Goal: Task Accomplishment & Management: Manage account settings

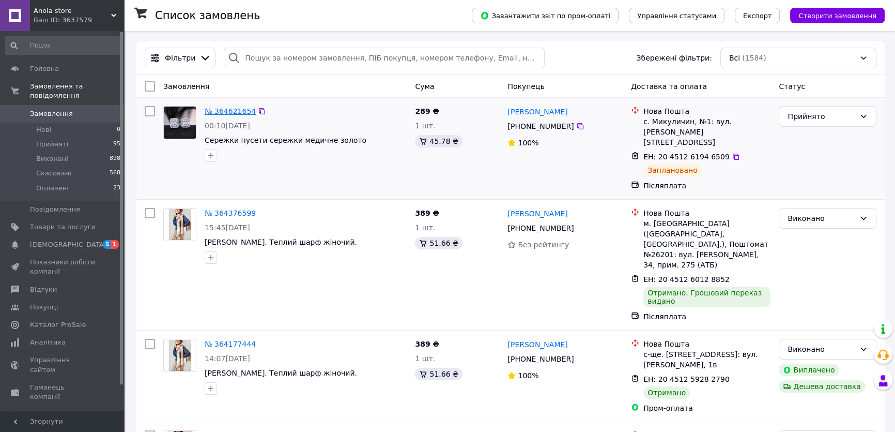
click at [222, 111] on link "№ 364621654" at bounding box center [230, 111] width 51 height 8
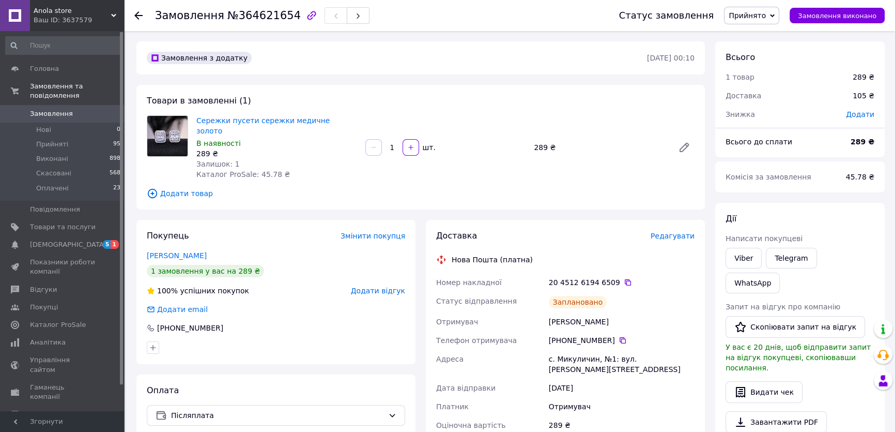
drag, startPoint x: 617, startPoint y: 330, endPoint x: 402, endPoint y: 87, distance: 324.8
click at [619, 336] on icon at bounding box center [623, 340] width 8 height 8
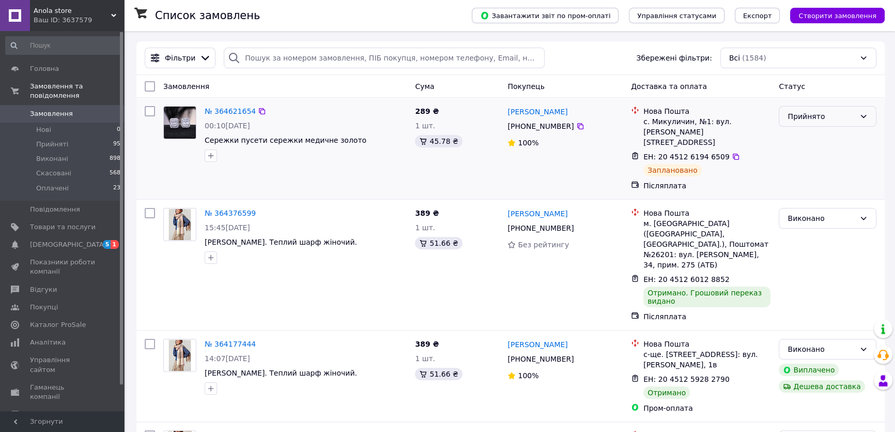
click at [837, 119] on div "Прийнято" at bounding box center [822, 116] width 68 height 11
click at [812, 139] on li "Виконано" at bounding box center [828, 138] width 97 height 19
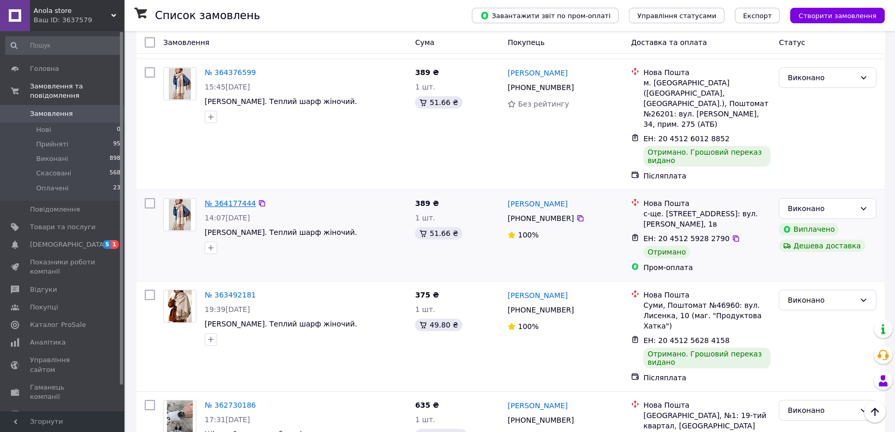
click at [230, 199] on link "№ 364177444" at bounding box center [230, 203] width 51 height 8
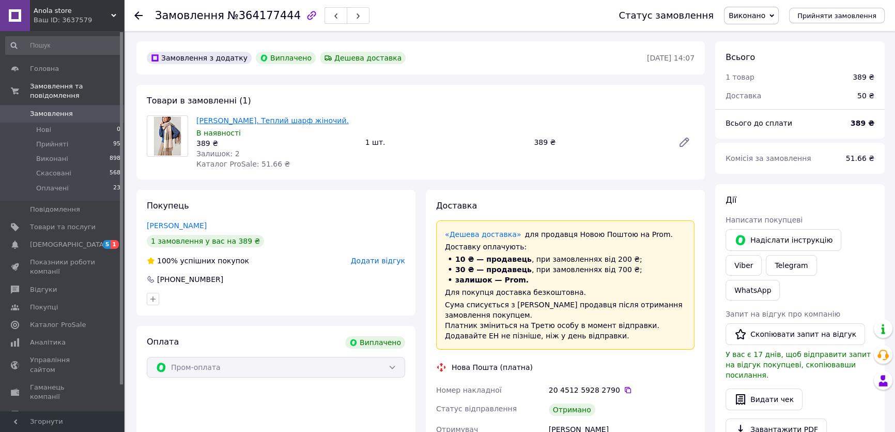
click at [276, 122] on link "[PERSON_NAME]. Теплий шарф жіночий." at bounding box center [272, 120] width 152 height 8
